Goal: Find specific page/section: Find specific page/section

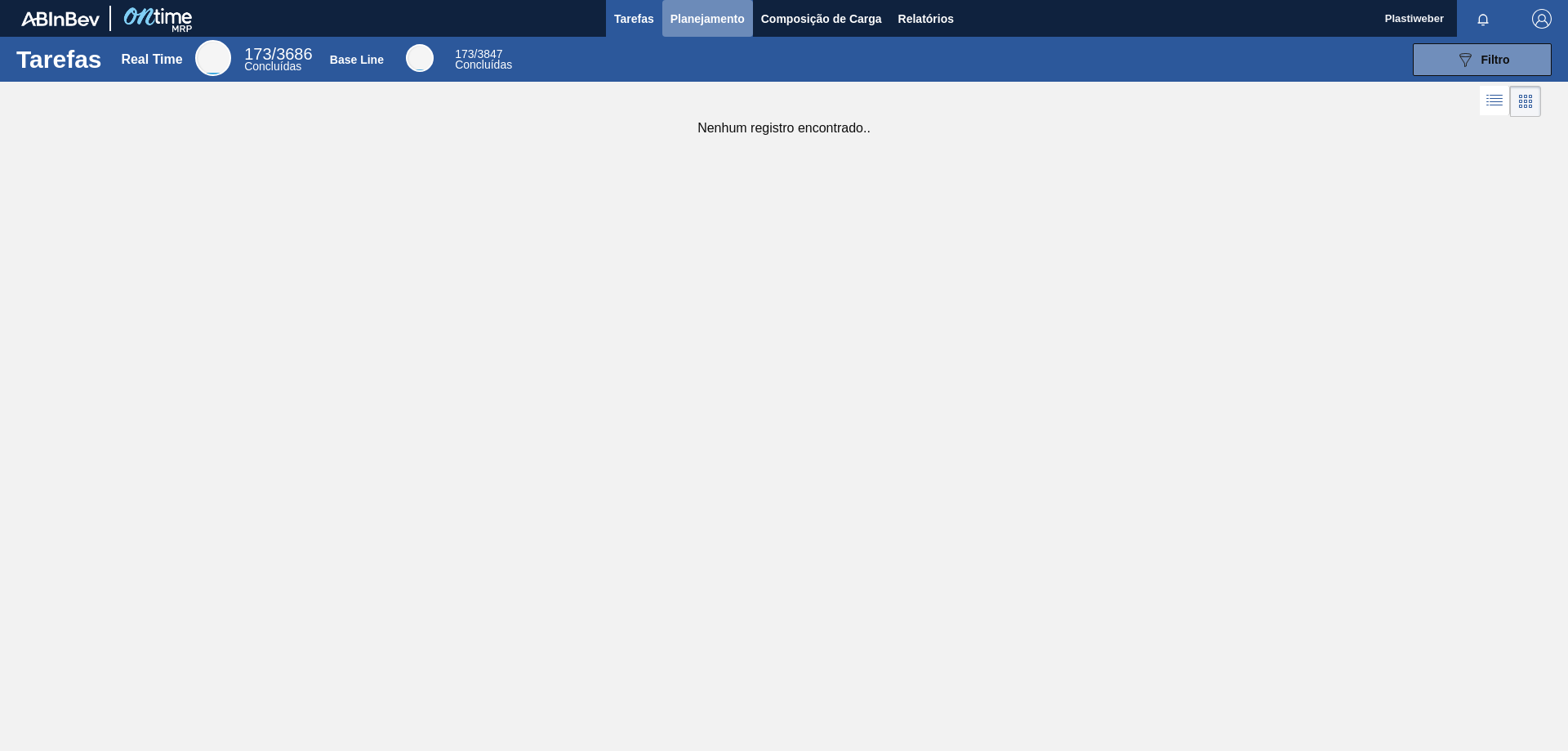
click at [706, 12] on span "Planejamento" at bounding box center [708, 19] width 74 height 19
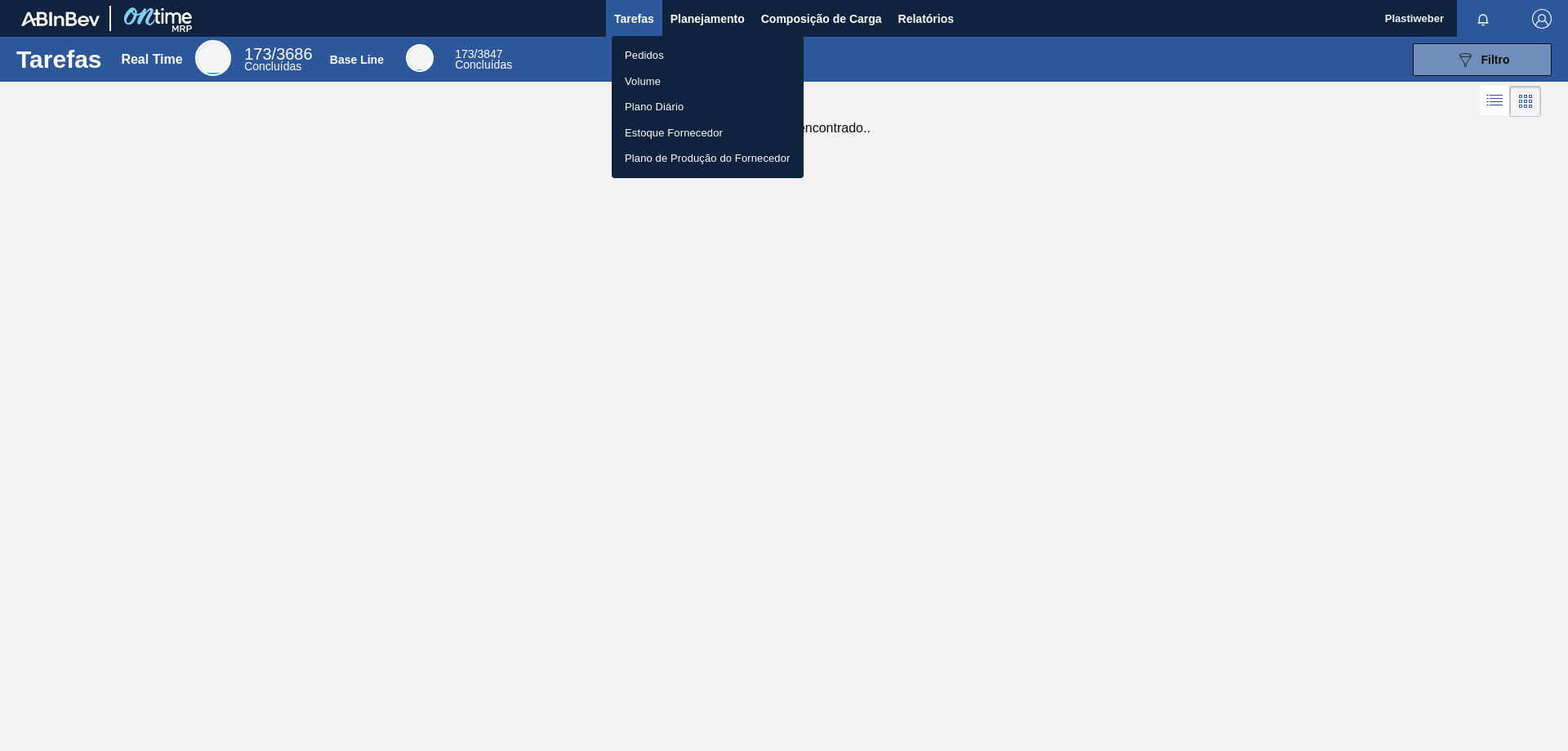
click at [686, 49] on li "Pedidos" at bounding box center [707, 56] width 192 height 26
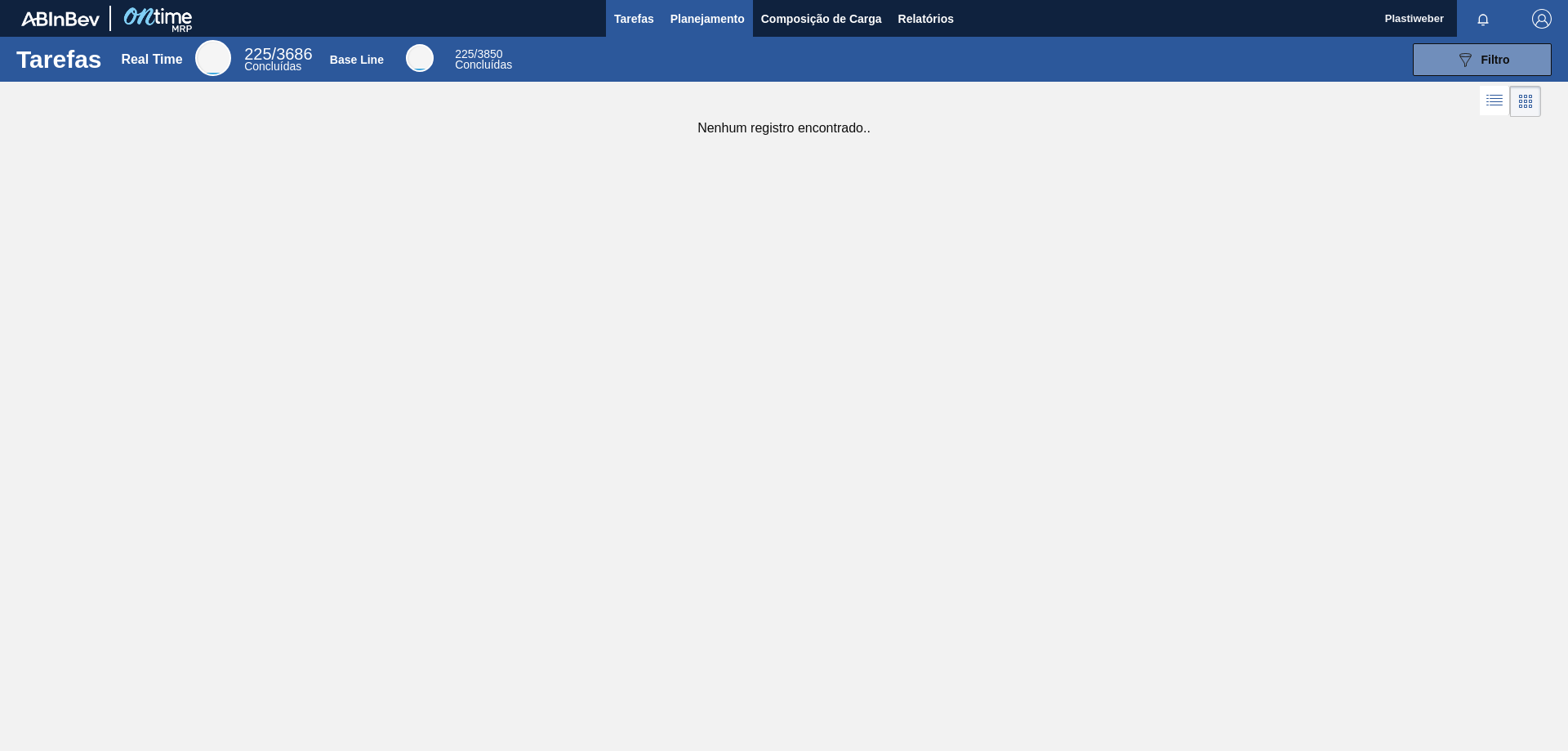
click at [753, 24] on button "Composição de Carga" at bounding box center [822, 19] width 137 height 37
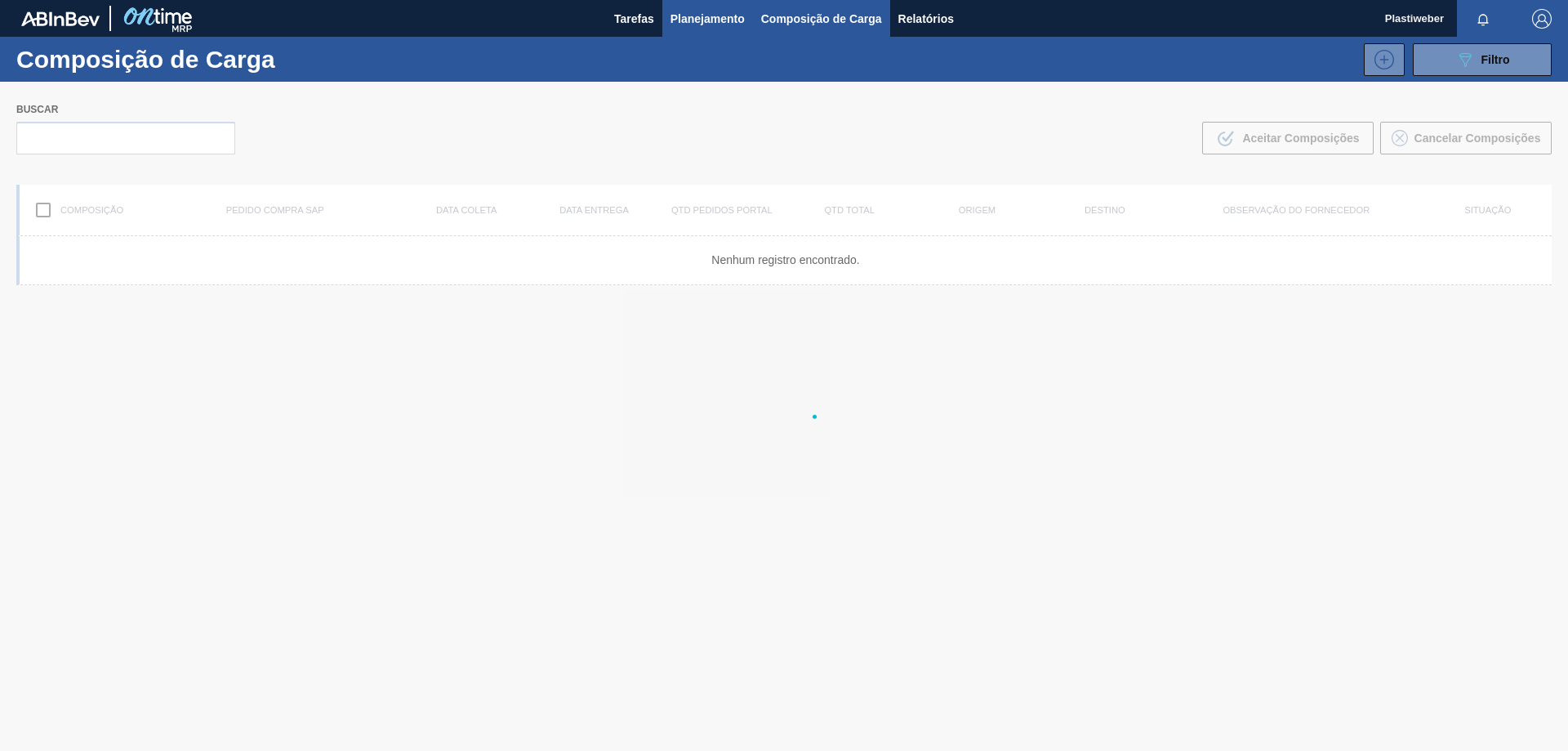
click at [720, 24] on span "Planejamento" at bounding box center [708, 19] width 74 height 19
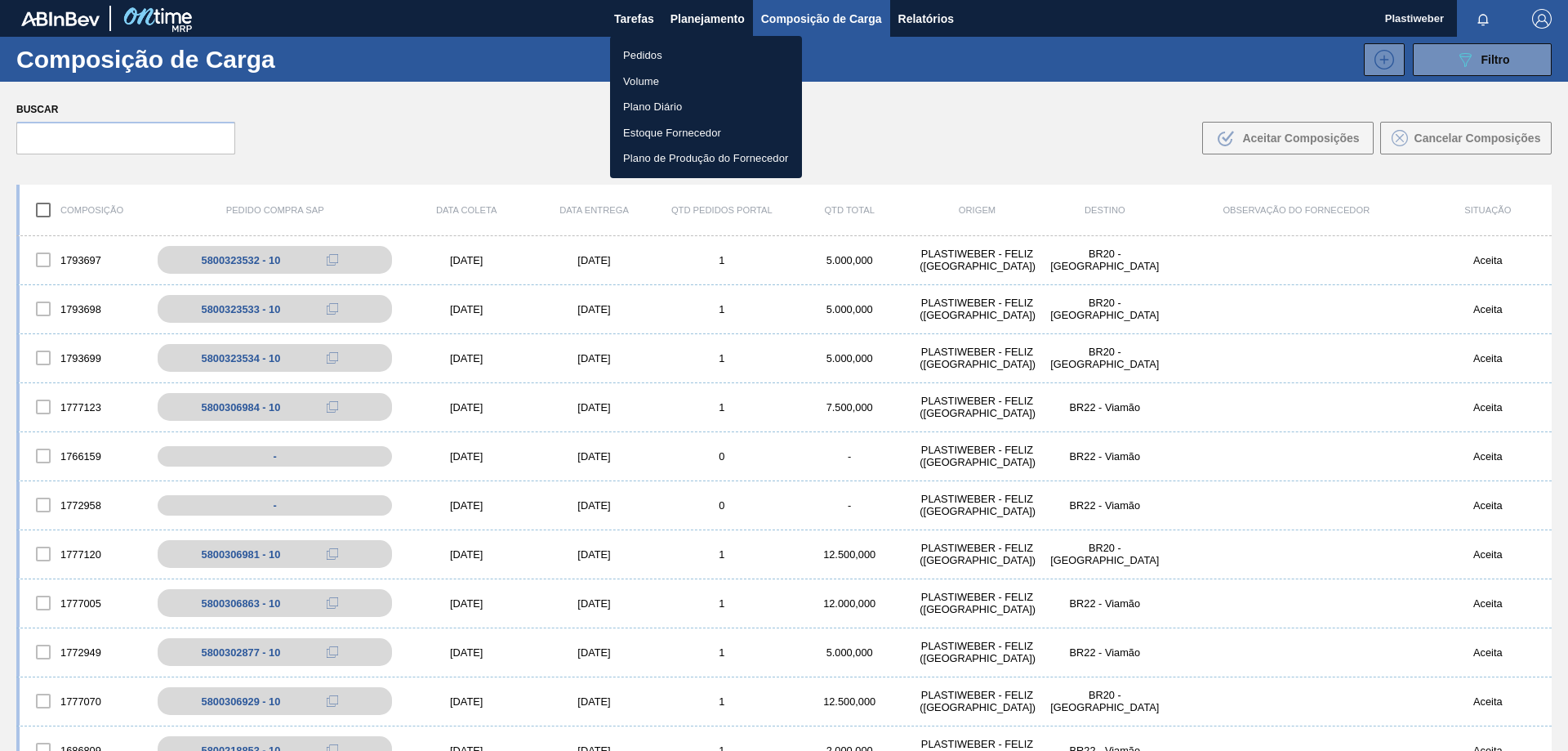
click at [679, 65] on li "Pedidos" at bounding box center [706, 56] width 192 height 26
